Goal: Information Seeking & Learning: Learn about a topic

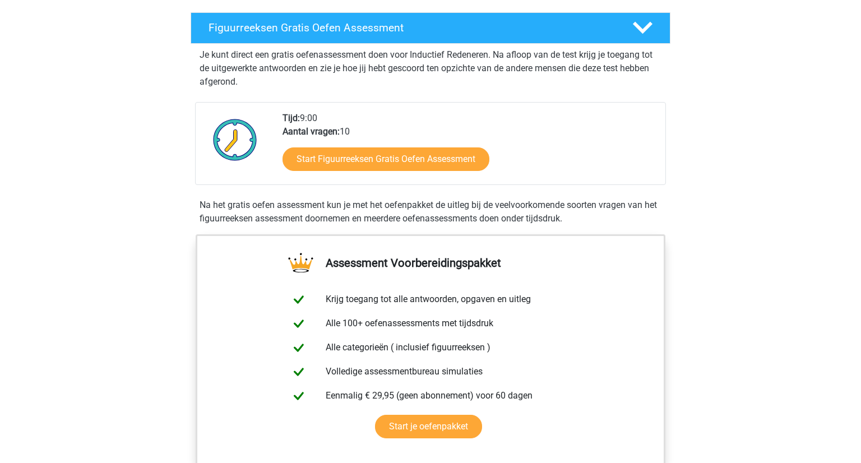
scroll to position [190, 0]
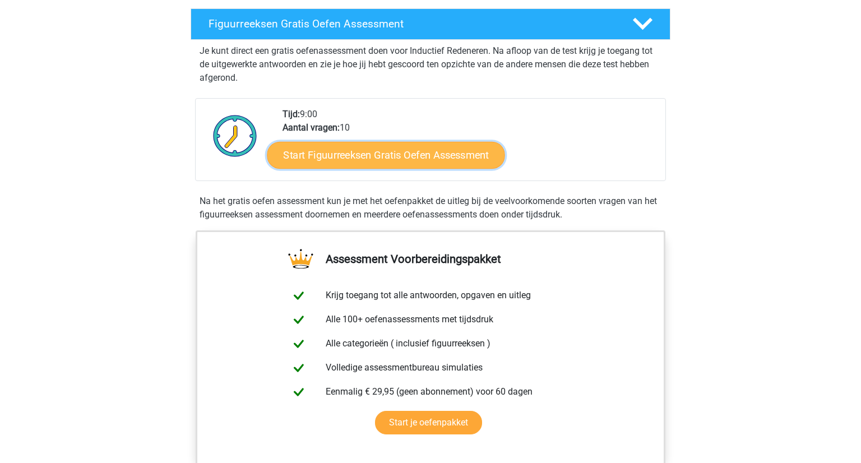
click at [416, 155] on link "Start Figuurreeksen Gratis Oefen Assessment" at bounding box center [386, 154] width 238 height 27
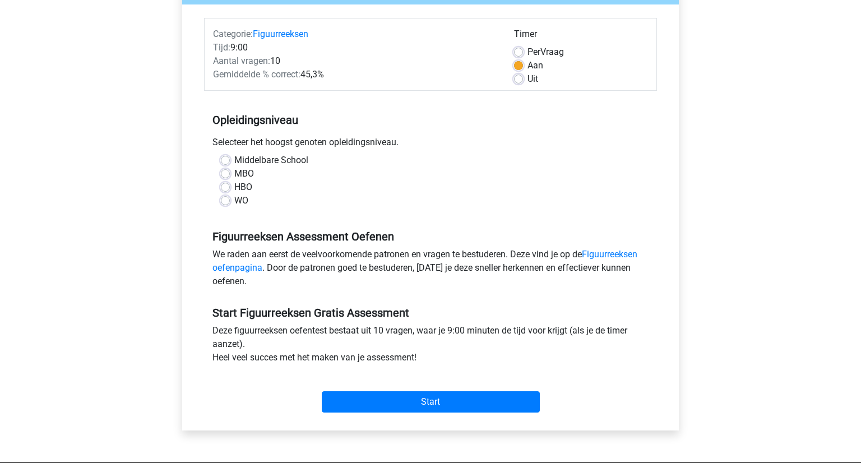
scroll to position [130, 0]
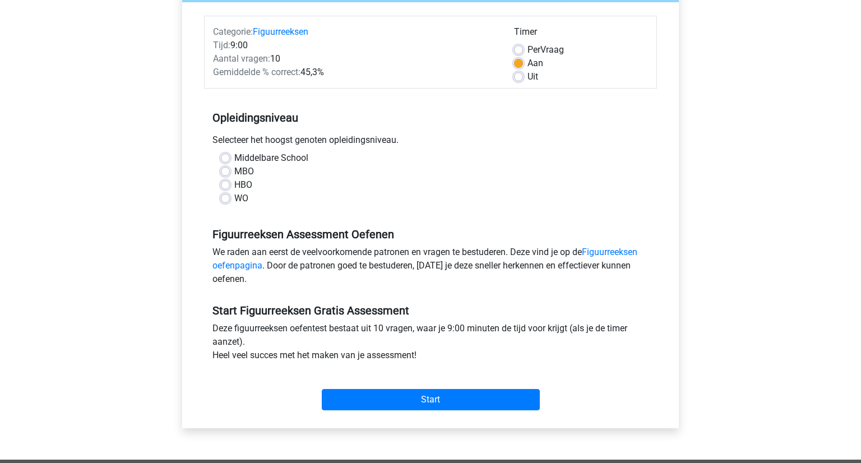
click at [234, 160] on label "Middelbare School" at bounding box center [271, 157] width 74 height 13
click at [229, 160] on input "Middelbare School" at bounding box center [225, 156] width 9 height 11
radio input "true"
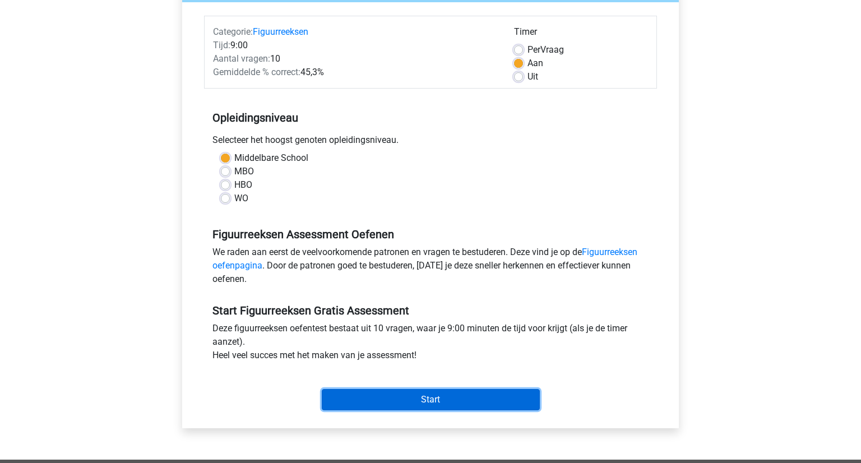
click at [359, 402] on input "Start" at bounding box center [431, 399] width 218 height 21
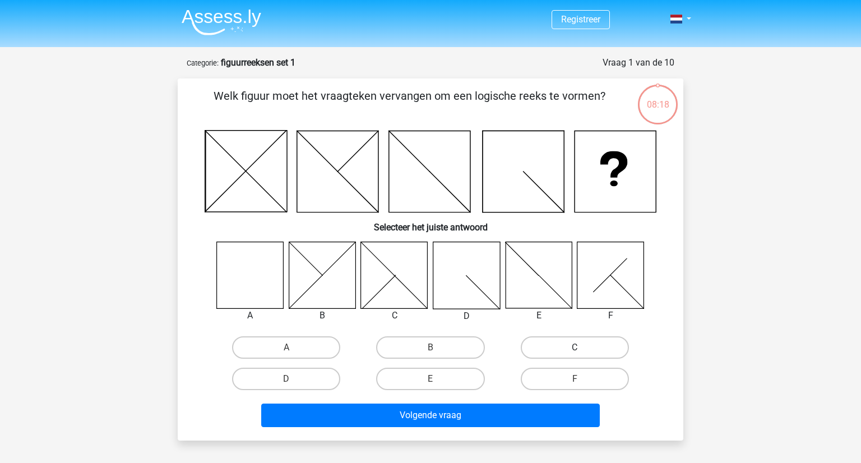
click at [548, 356] on label "C" at bounding box center [575, 347] width 108 height 22
click at [575, 355] on input "C" at bounding box center [578, 351] width 7 height 7
radio input "true"
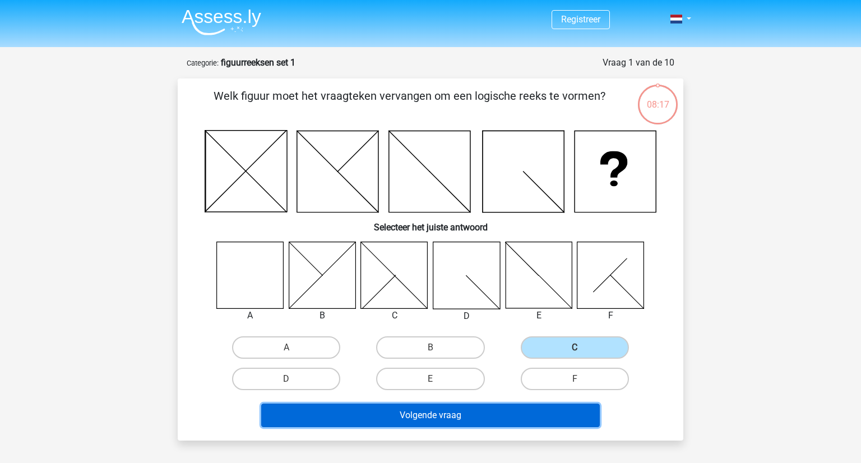
click at [479, 413] on button "Volgende vraag" at bounding box center [430, 416] width 339 height 24
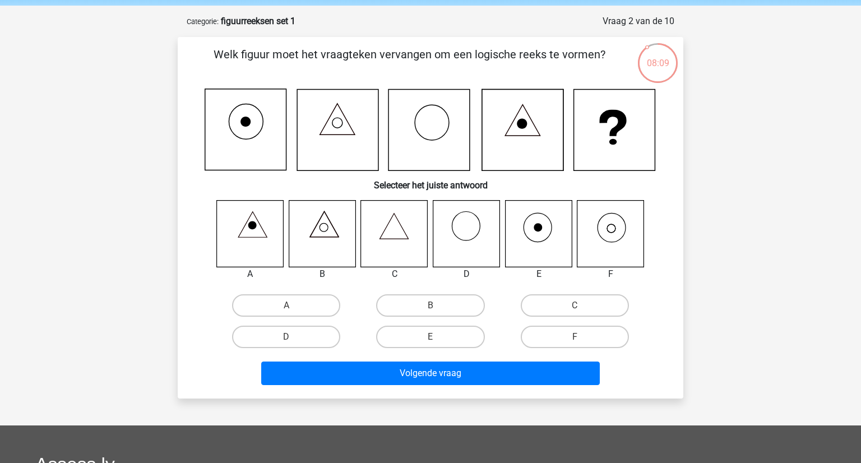
scroll to position [41, 0]
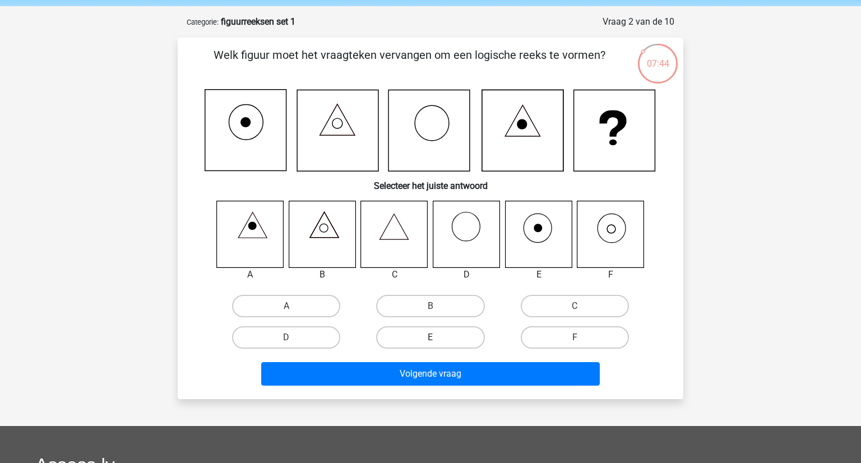
click at [439, 340] on label "E" at bounding box center [430, 337] width 108 height 22
click at [438, 340] on input "E" at bounding box center [434, 341] width 7 height 7
radio input "true"
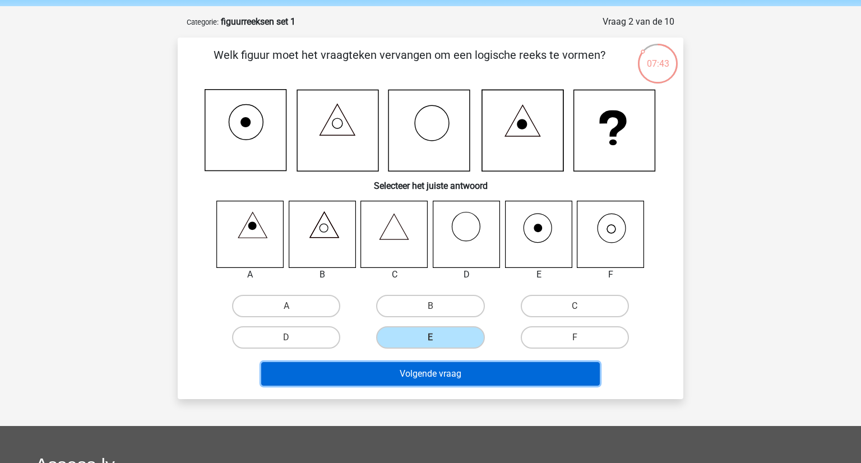
click at [445, 374] on button "Volgende vraag" at bounding box center [430, 374] width 339 height 24
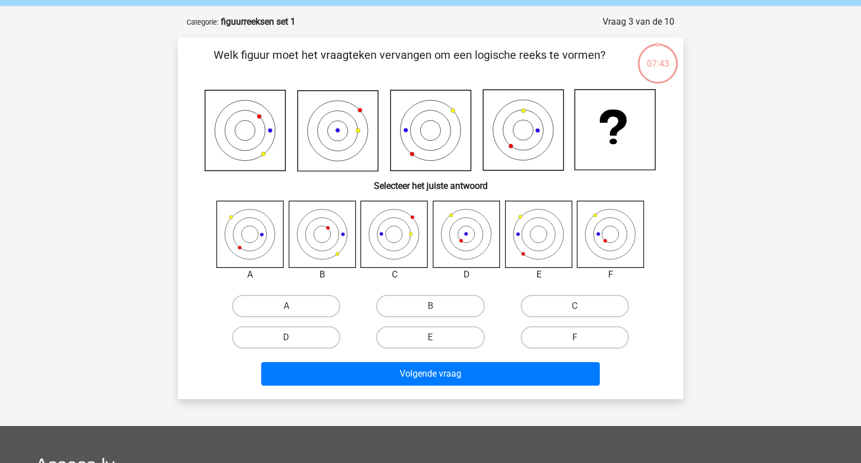
scroll to position [56, 0]
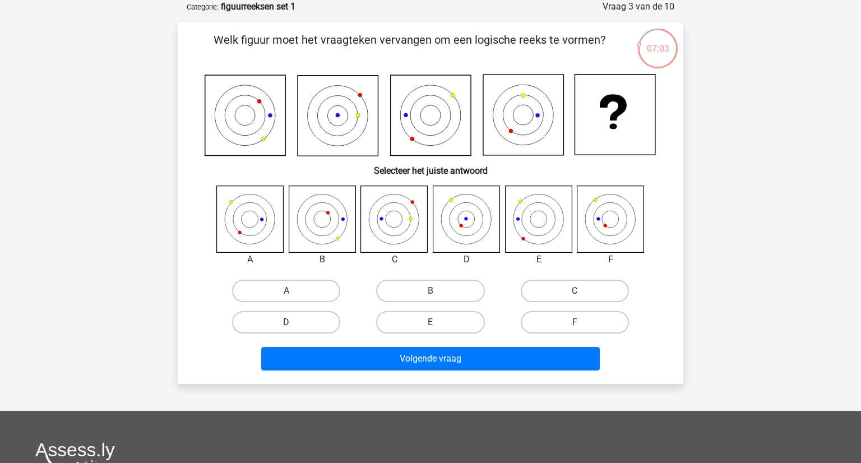
click at [308, 325] on label "D" at bounding box center [286, 322] width 108 height 22
click at [294, 325] on input "D" at bounding box center [290, 325] width 7 height 7
radio input "true"
click at [358, 374] on div "Welk figuur moet het vraagteken vervangen om een logische reeks te vormen? Sele…" at bounding box center [431, 203] width 506 height 362
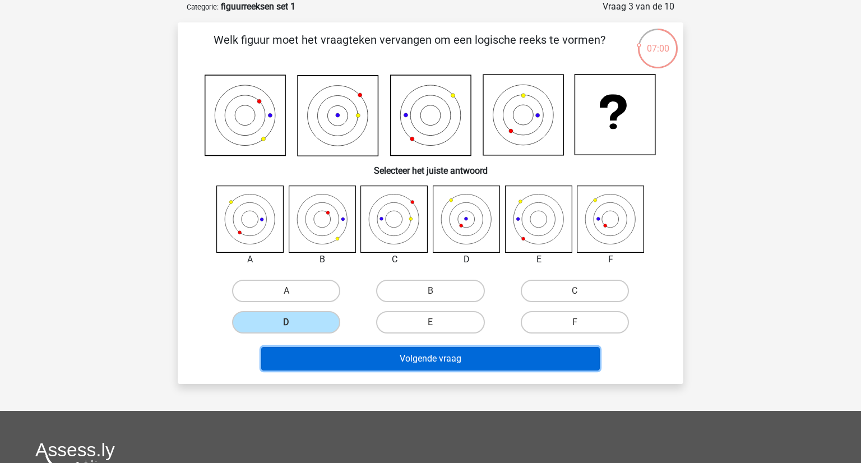
click at [391, 355] on button "Volgende vraag" at bounding box center [430, 359] width 339 height 24
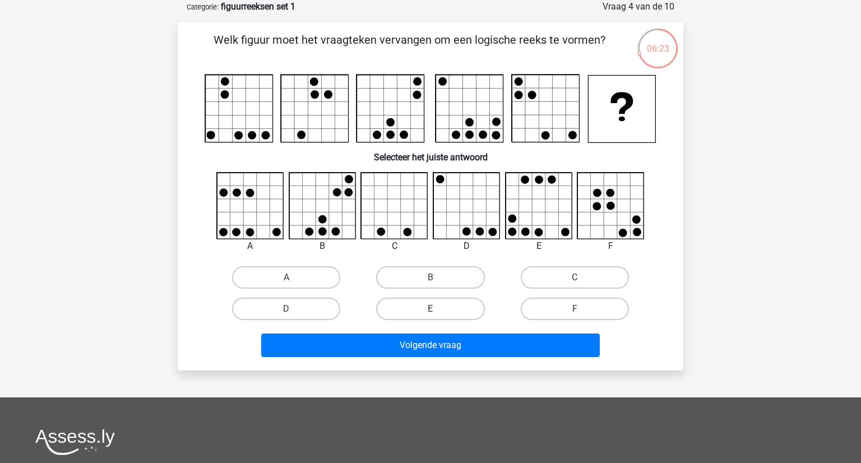
click at [451, 313] on label "E" at bounding box center [430, 309] width 108 height 22
click at [438, 313] on input "E" at bounding box center [434, 312] width 7 height 7
radio input "true"
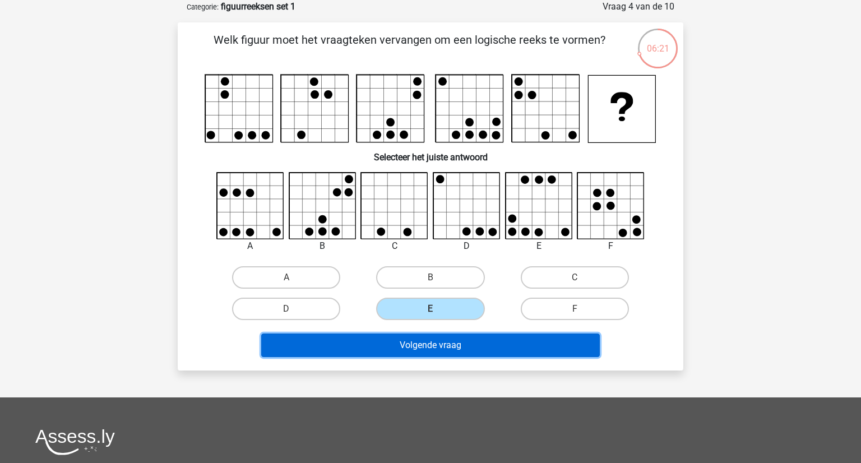
click at [445, 350] on button "Volgende vraag" at bounding box center [430, 346] width 339 height 24
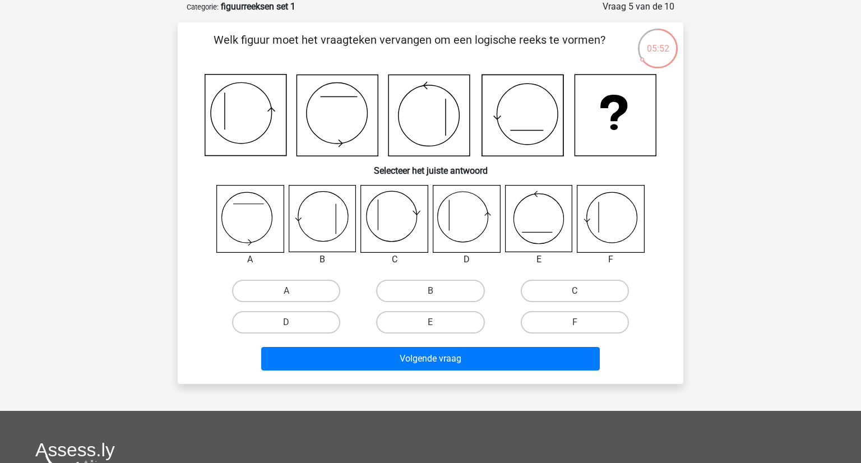
click at [292, 297] on input "A" at bounding box center [290, 294] width 7 height 7
radio input "true"
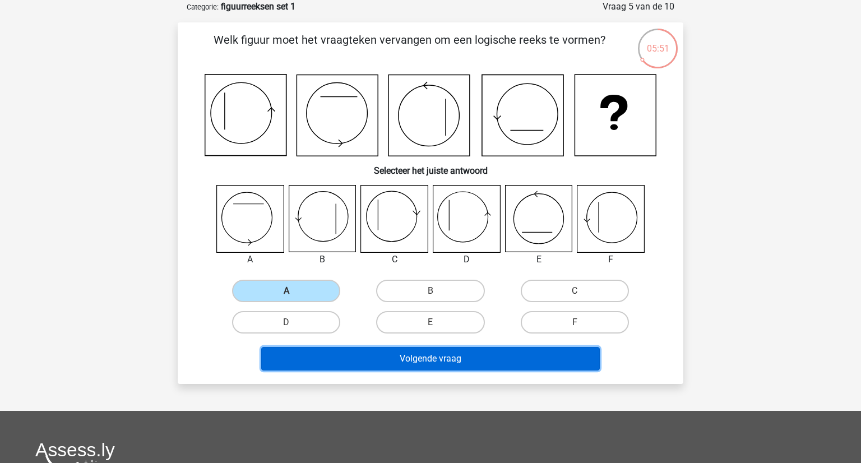
click at [579, 367] on button "Volgende vraag" at bounding box center [430, 359] width 339 height 24
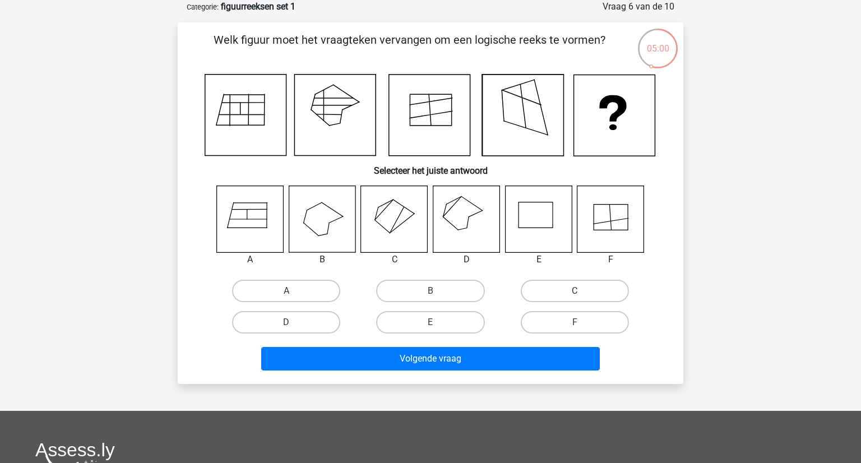
click at [314, 300] on label "A" at bounding box center [286, 291] width 108 height 22
click at [294, 298] on input "A" at bounding box center [290, 294] width 7 height 7
radio input "true"
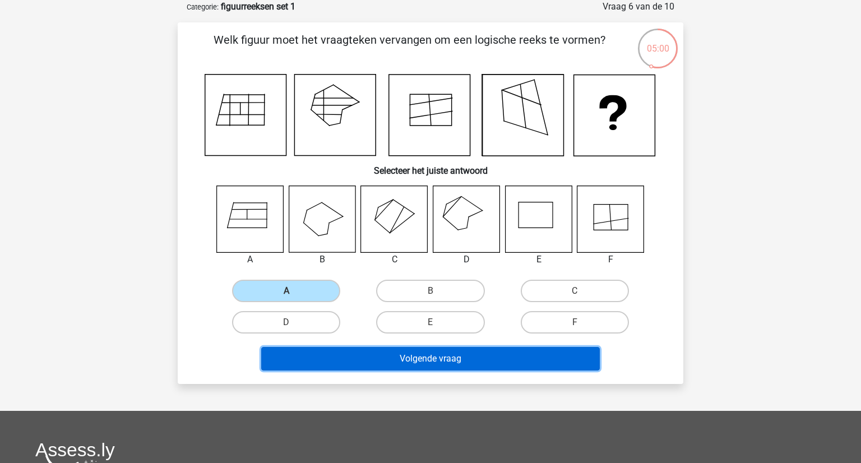
click at [435, 362] on button "Volgende vraag" at bounding box center [430, 359] width 339 height 24
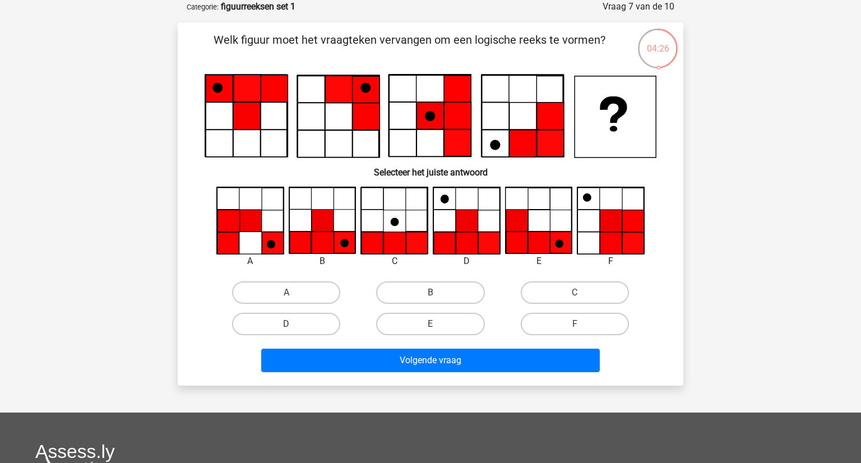
click at [299, 329] on label "D" at bounding box center [286, 324] width 108 height 22
click at [294, 329] on input "D" at bounding box center [290, 327] width 7 height 7
radio input "true"
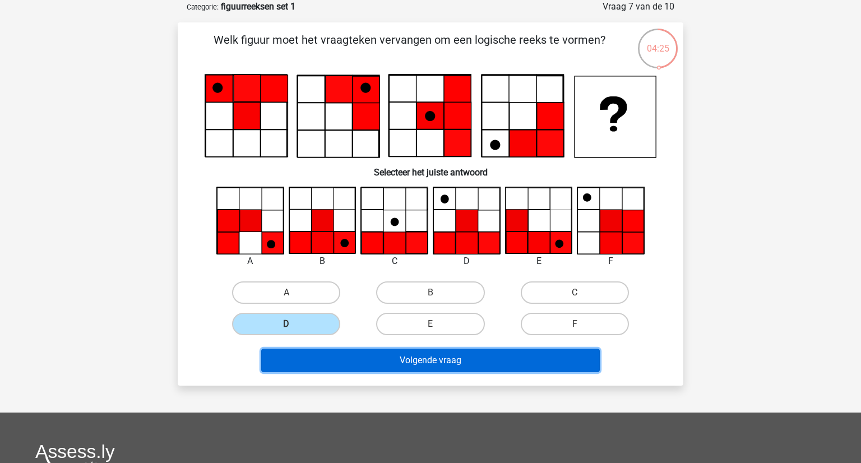
click at [372, 367] on button "Volgende vraag" at bounding box center [430, 361] width 339 height 24
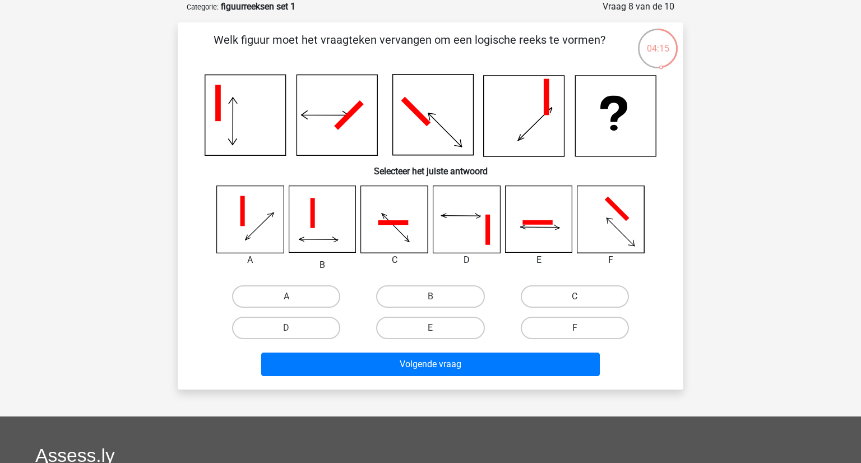
click at [431, 293] on label "B" at bounding box center [430, 296] width 108 height 22
click at [431, 297] on input "B" at bounding box center [434, 300] width 7 height 7
radio input "true"
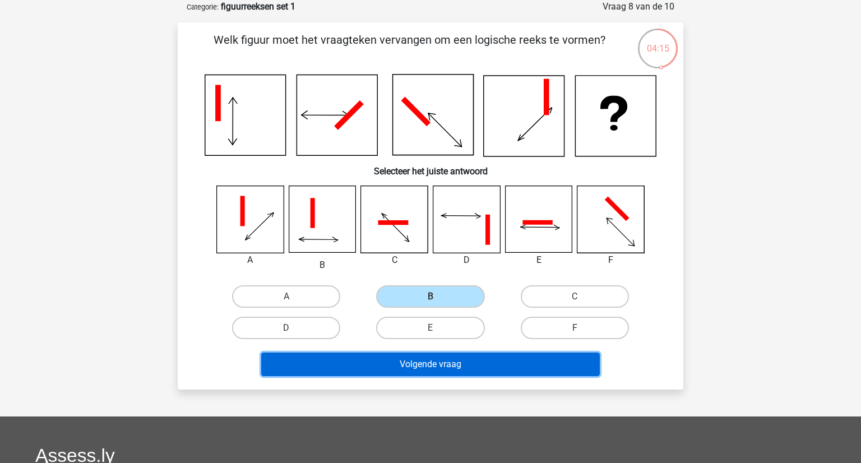
click at [440, 361] on button "Volgende vraag" at bounding box center [430, 365] width 339 height 24
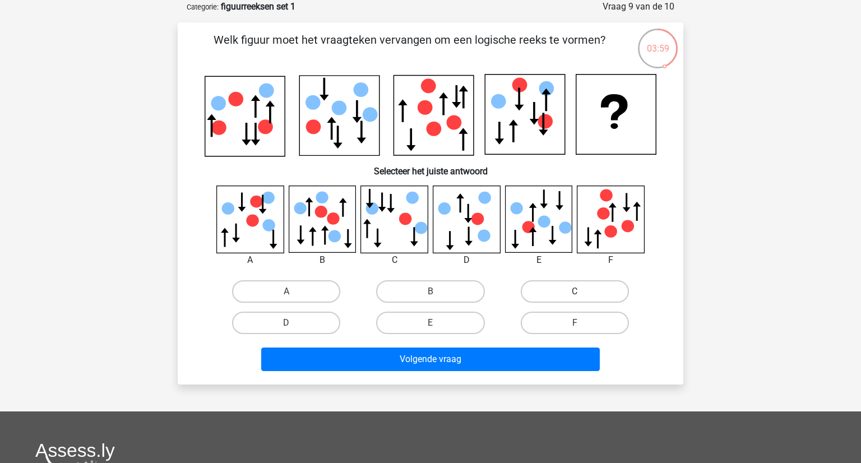
click at [550, 295] on label "C" at bounding box center [575, 291] width 108 height 22
click at [575, 295] on input "C" at bounding box center [578, 295] width 7 height 7
radio input "true"
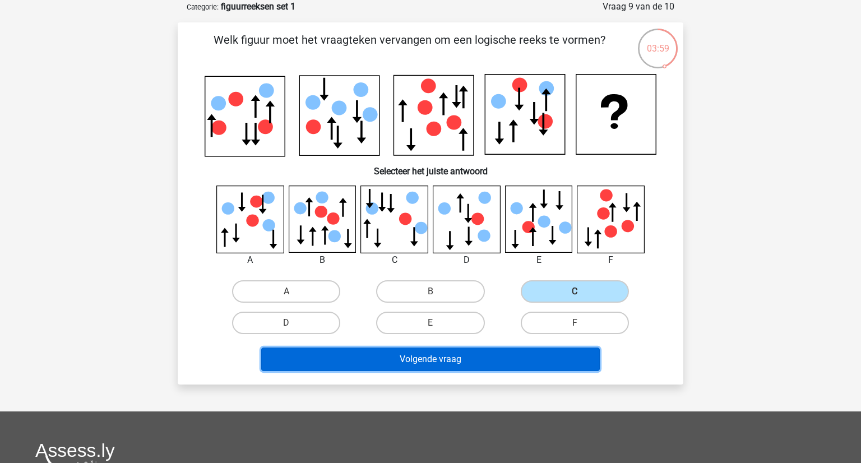
click at [495, 361] on button "Volgende vraag" at bounding box center [430, 360] width 339 height 24
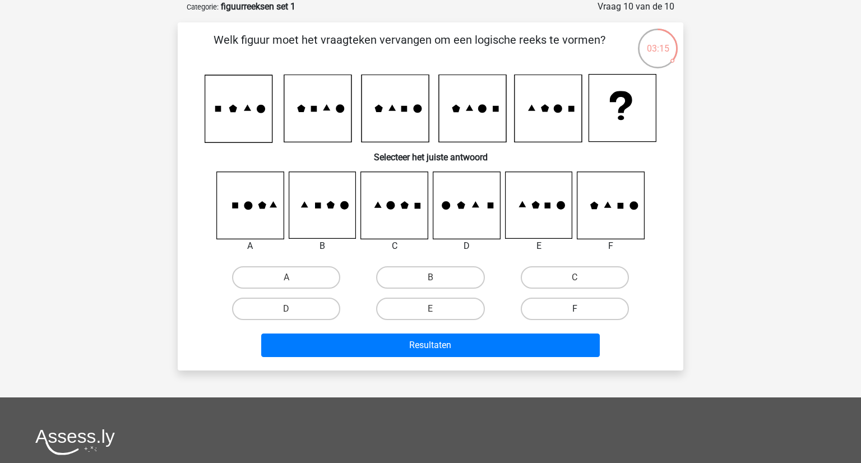
click at [587, 318] on label "F" at bounding box center [575, 309] width 108 height 22
click at [582, 316] on input "F" at bounding box center [578, 312] width 7 height 7
radio input "true"
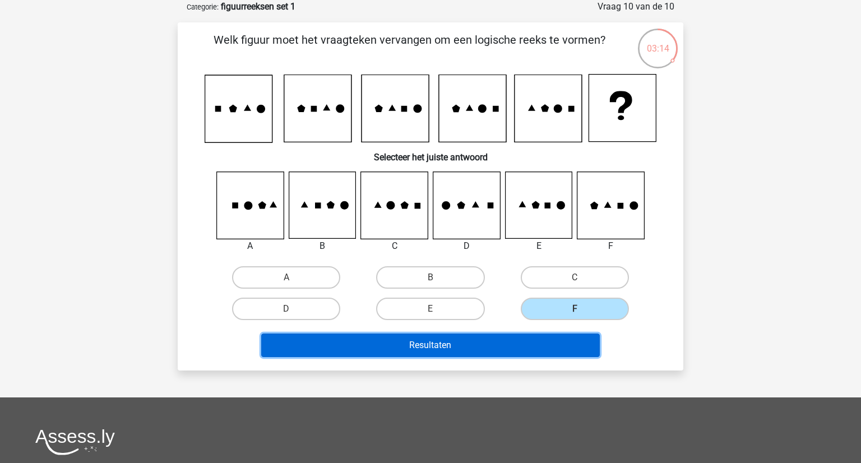
click at [536, 355] on button "Resultaten" at bounding box center [430, 346] width 339 height 24
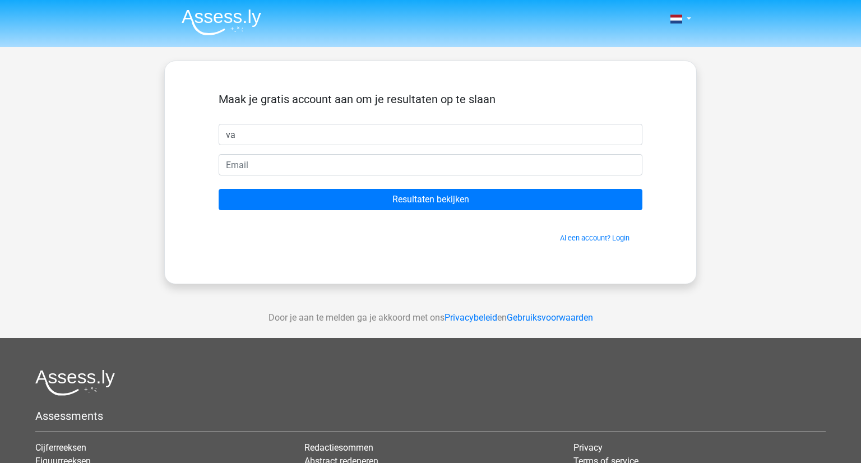
type input "v"
type input "[PERSON_NAME]"
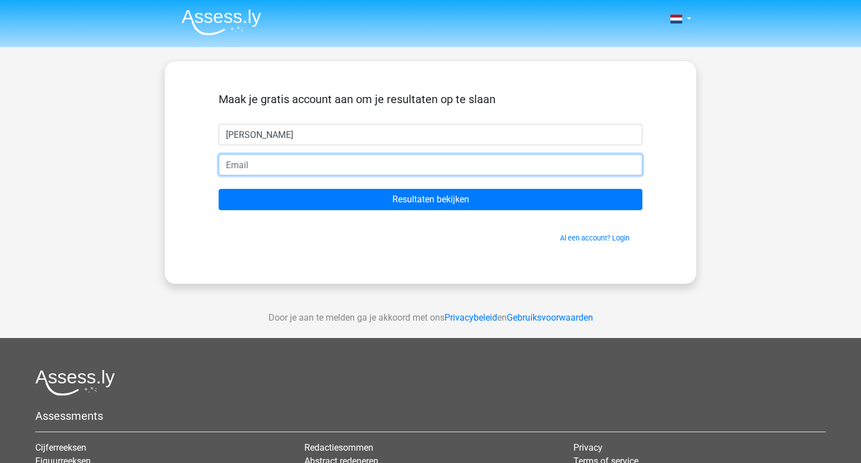
click at [276, 164] on input "email" at bounding box center [431, 164] width 424 height 21
type input "[EMAIL_ADDRESS][DOMAIN_NAME]"
click at [219, 189] on input "Resultaten bekijken" at bounding box center [431, 199] width 424 height 21
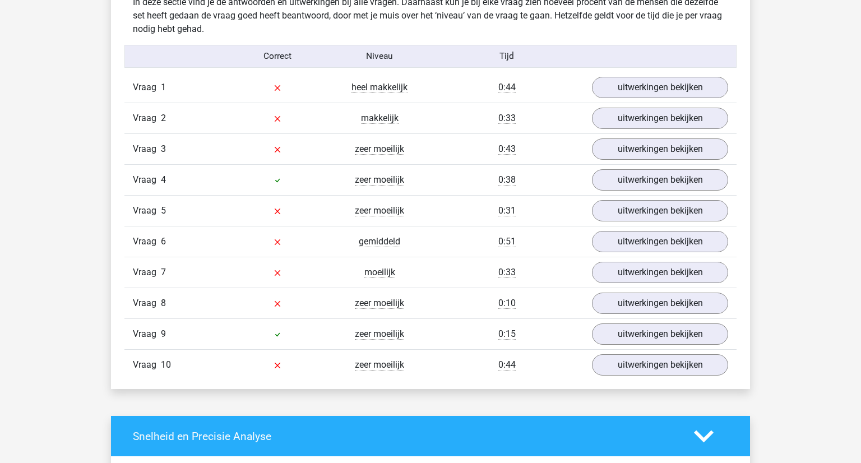
scroll to position [902, 0]
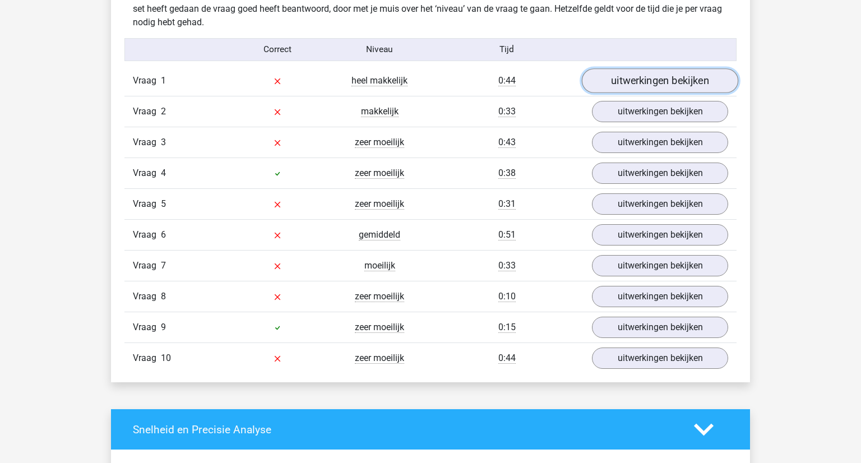
click at [681, 75] on link "uitwerkingen bekijken" at bounding box center [660, 81] width 156 height 25
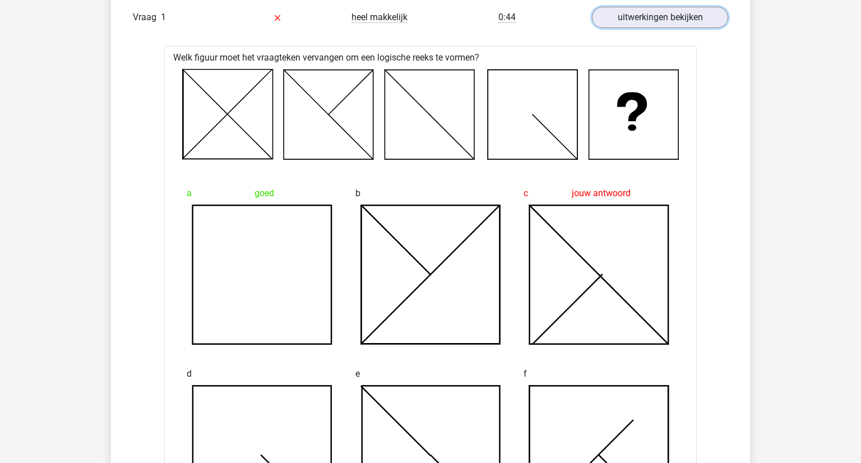
scroll to position [964, 0]
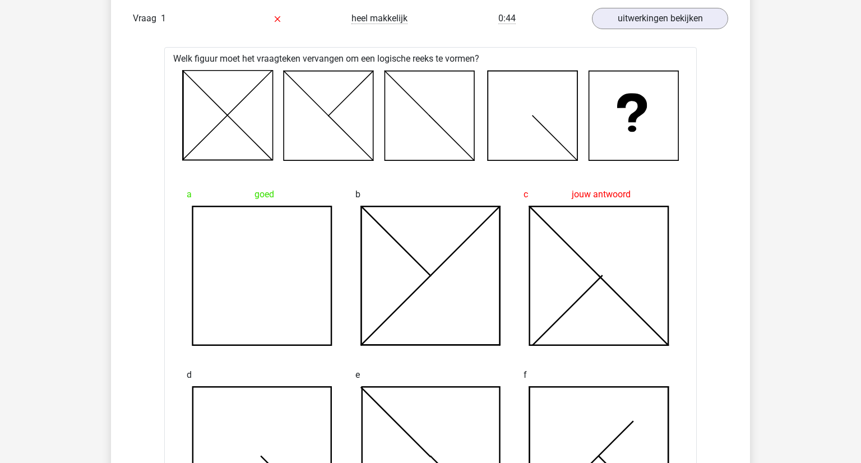
click at [336, 167] on div "Welk figuur moet het vraagteken vervangen om een logische reeks te vormen? a go…" at bounding box center [430, 357] width 533 height 620
click at [419, 155] on icon at bounding box center [430, 116] width 90 height 90
click at [636, 146] on icon at bounding box center [634, 116] width 90 height 90
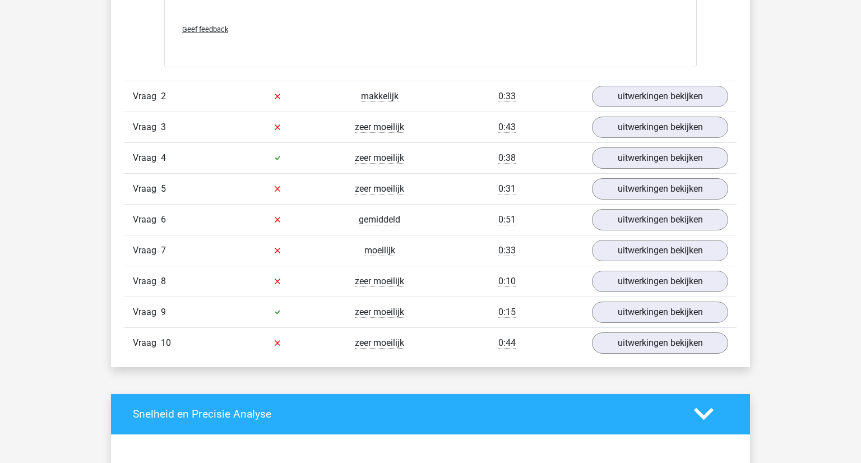
scroll to position [1567, 0]
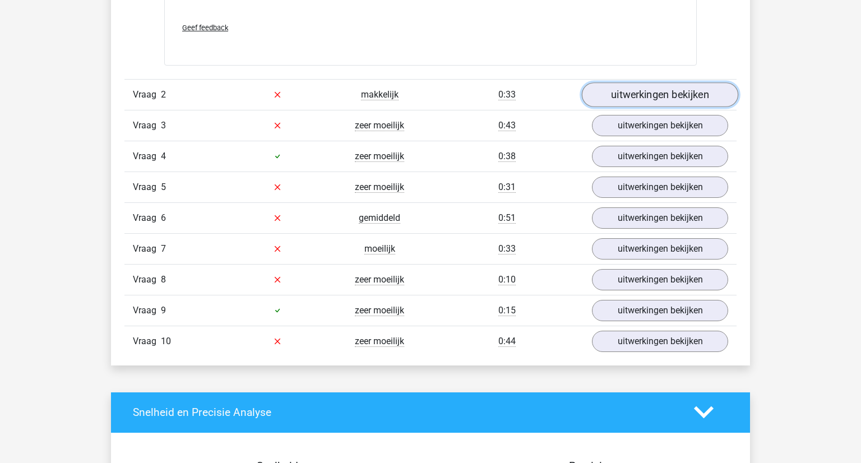
click at [648, 98] on link "uitwerkingen bekijken" at bounding box center [660, 94] width 156 height 25
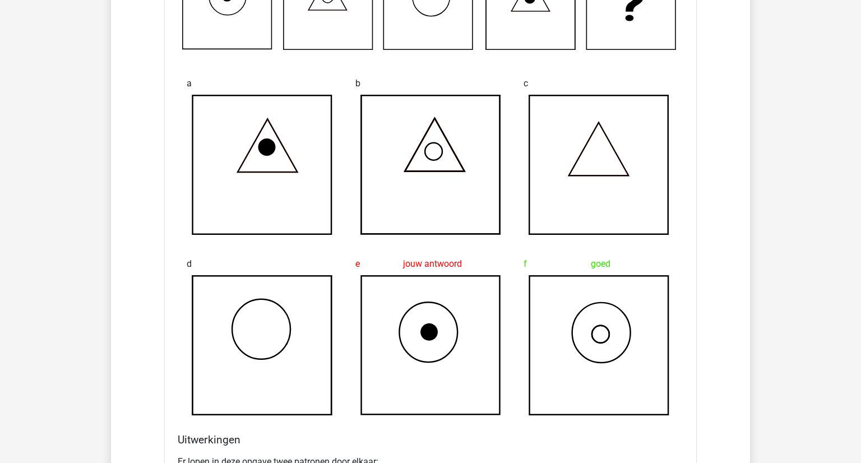
scroll to position [1752, 0]
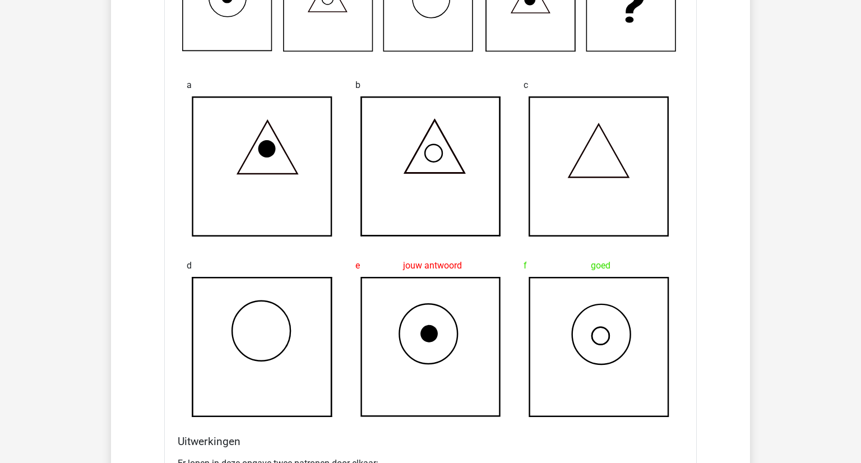
click at [594, 347] on icon at bounding box center [599, 347] width 139 height 139
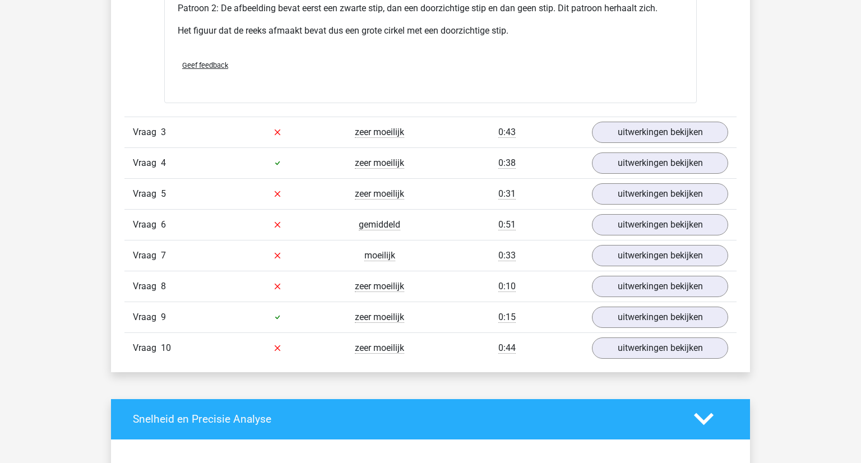
scroll to position [2257, 0]
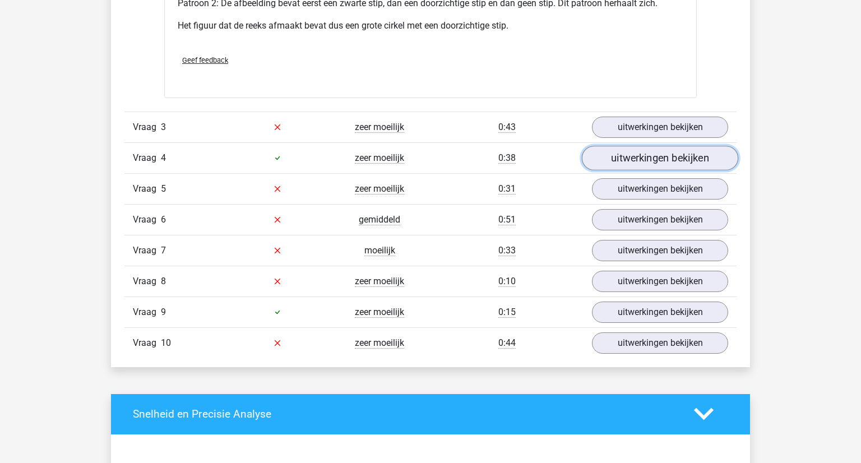
click at [636, 147] on link "uitwerkingen bekijken" at bounding box center [660, 158] width 156 height 25
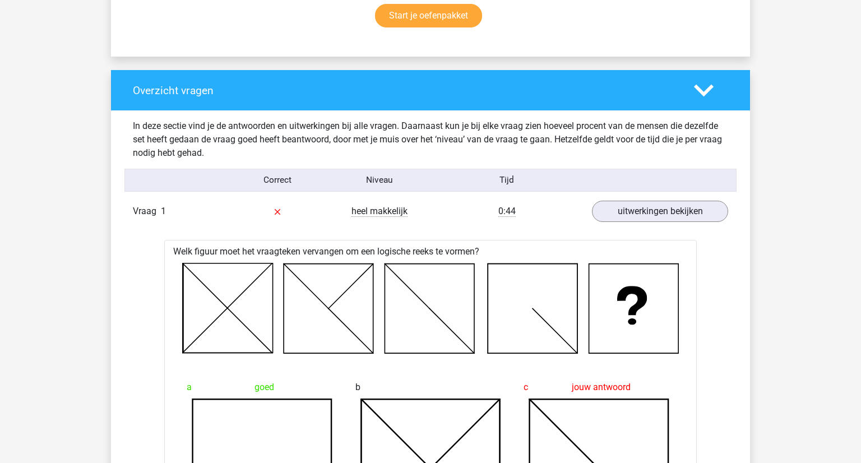
scroll to position [771, 0]
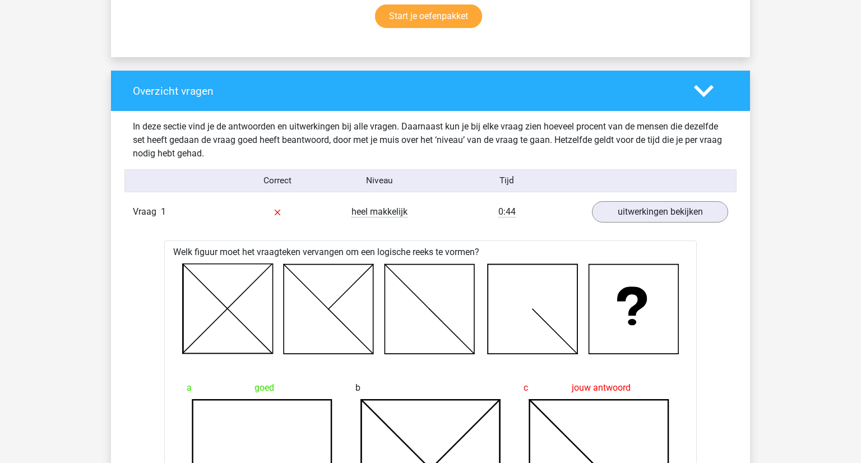
click at [712, 84] on icon at bounding box center [704, 91] width 20 height 20
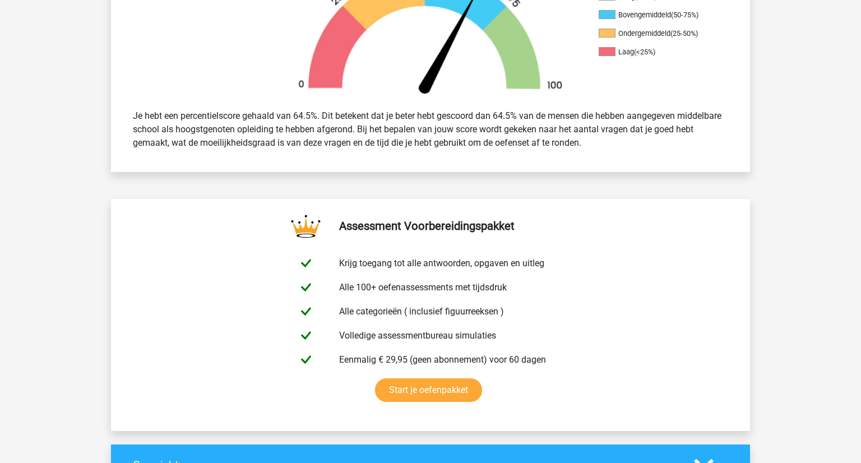
scroll to position [368, 0]
